Goal: Go to known website: Access a specific website the user already knows

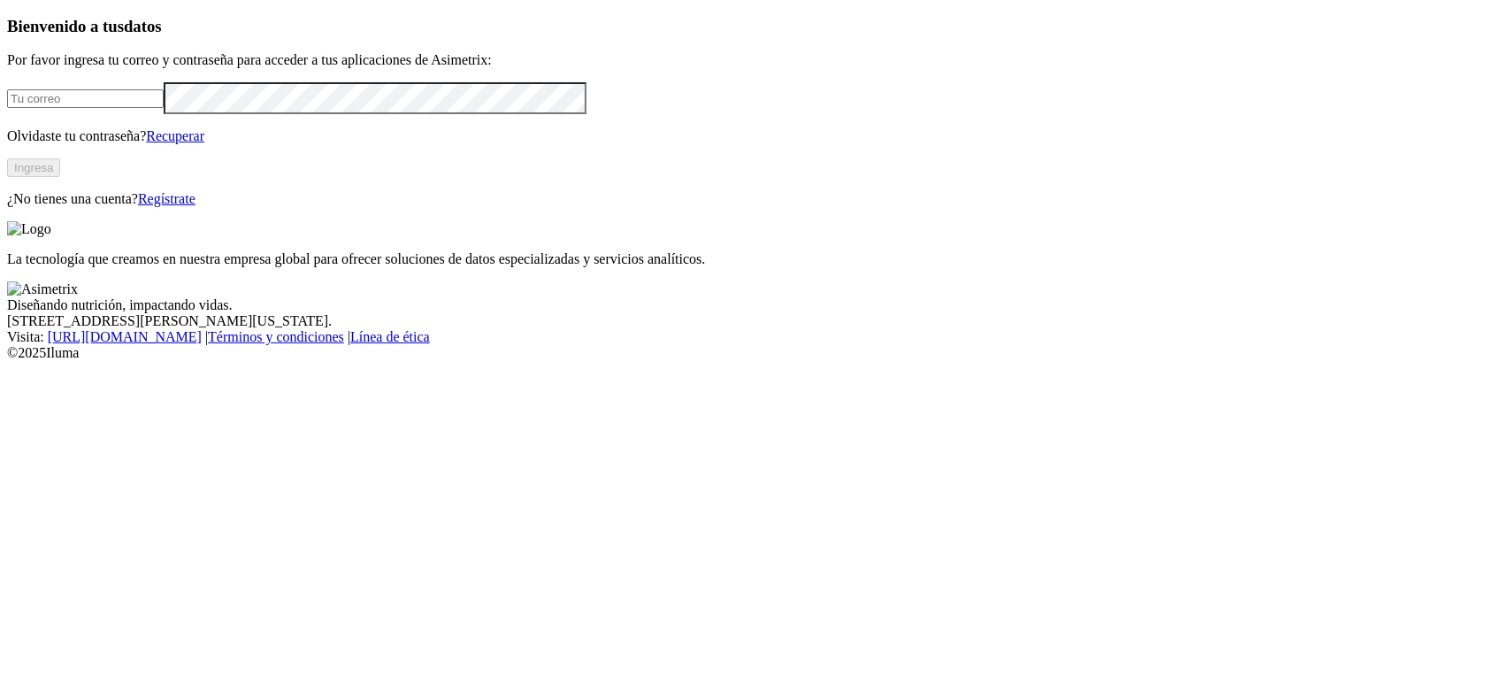
click at [164, 108] on input "email" at bounding box center [85, 98] width 157 height 19
type input "[PERSON_NAME][EMAIL_ADDRESS][DOMAIN_NAME]"
click at [60, 177] on button "Ingresa" at bounding box center [33, 167] width 53 height 19
